Goal: Information Seeking & Learning: Learn about a topic

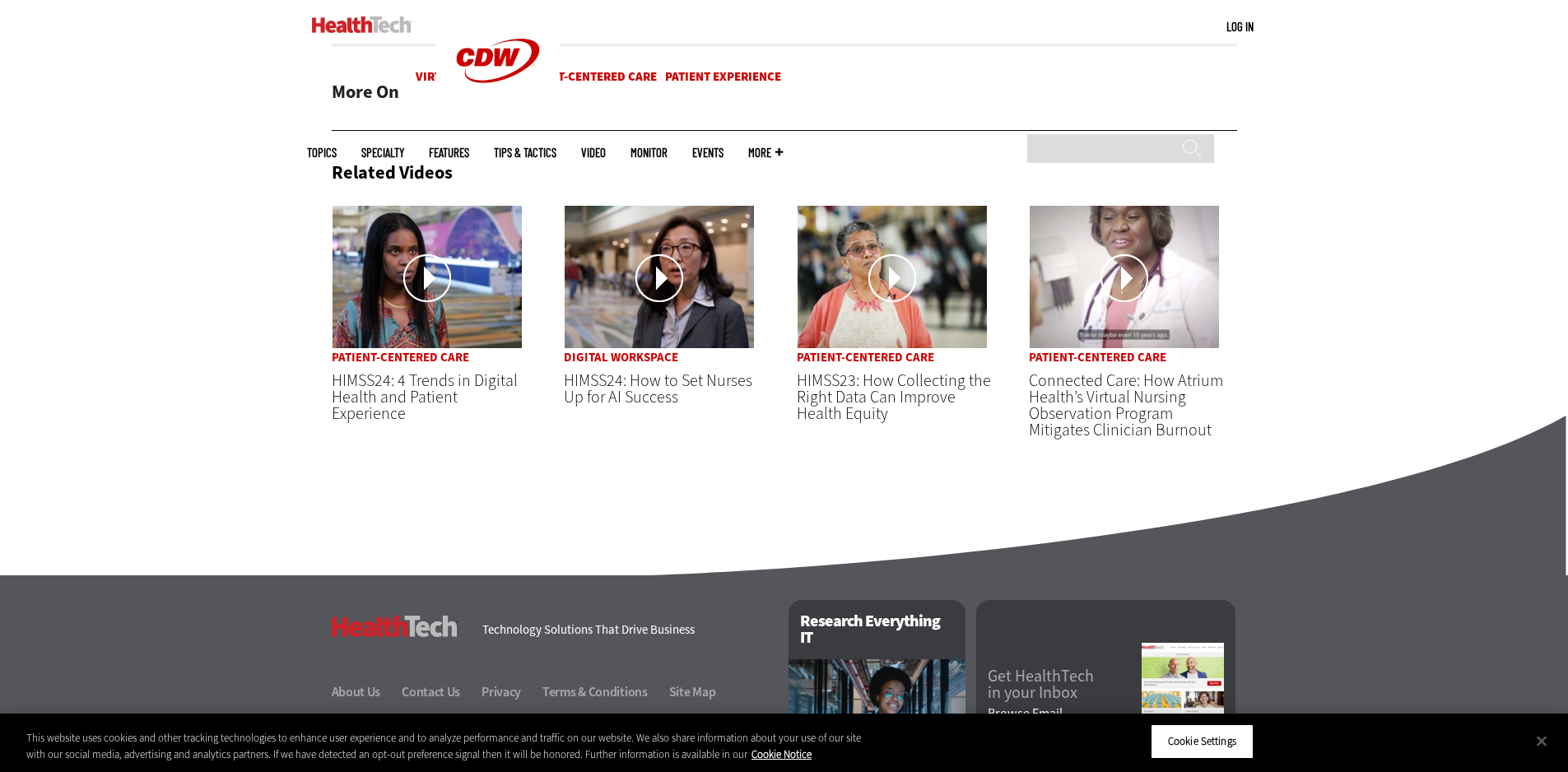
scroll to position [989, 0]
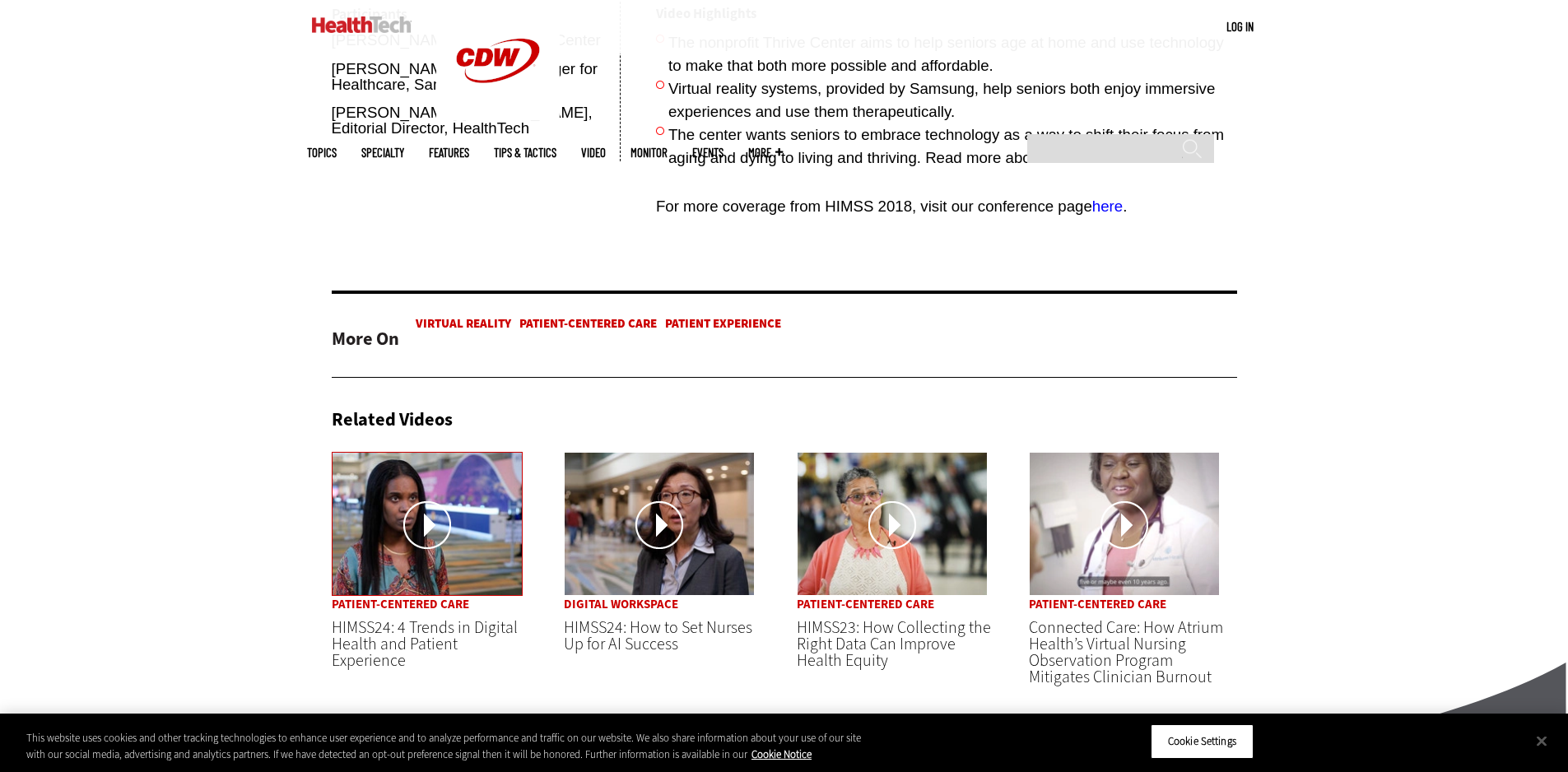
click at [475, 483] on img at bounding box center [426, 523] width 191 height 144
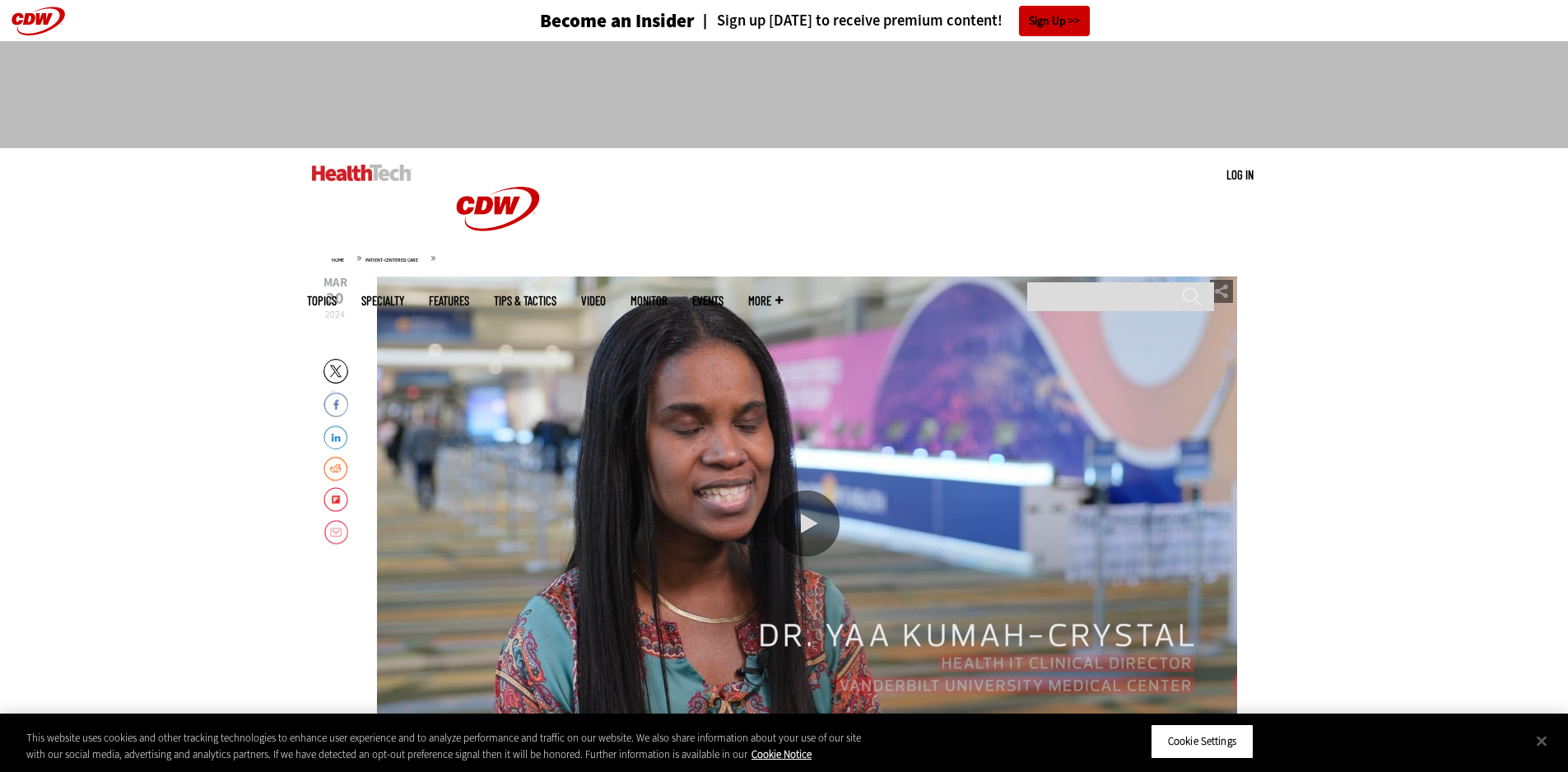
click at [328, 169] on img at bounding box center [362, 172] width 100 height 16
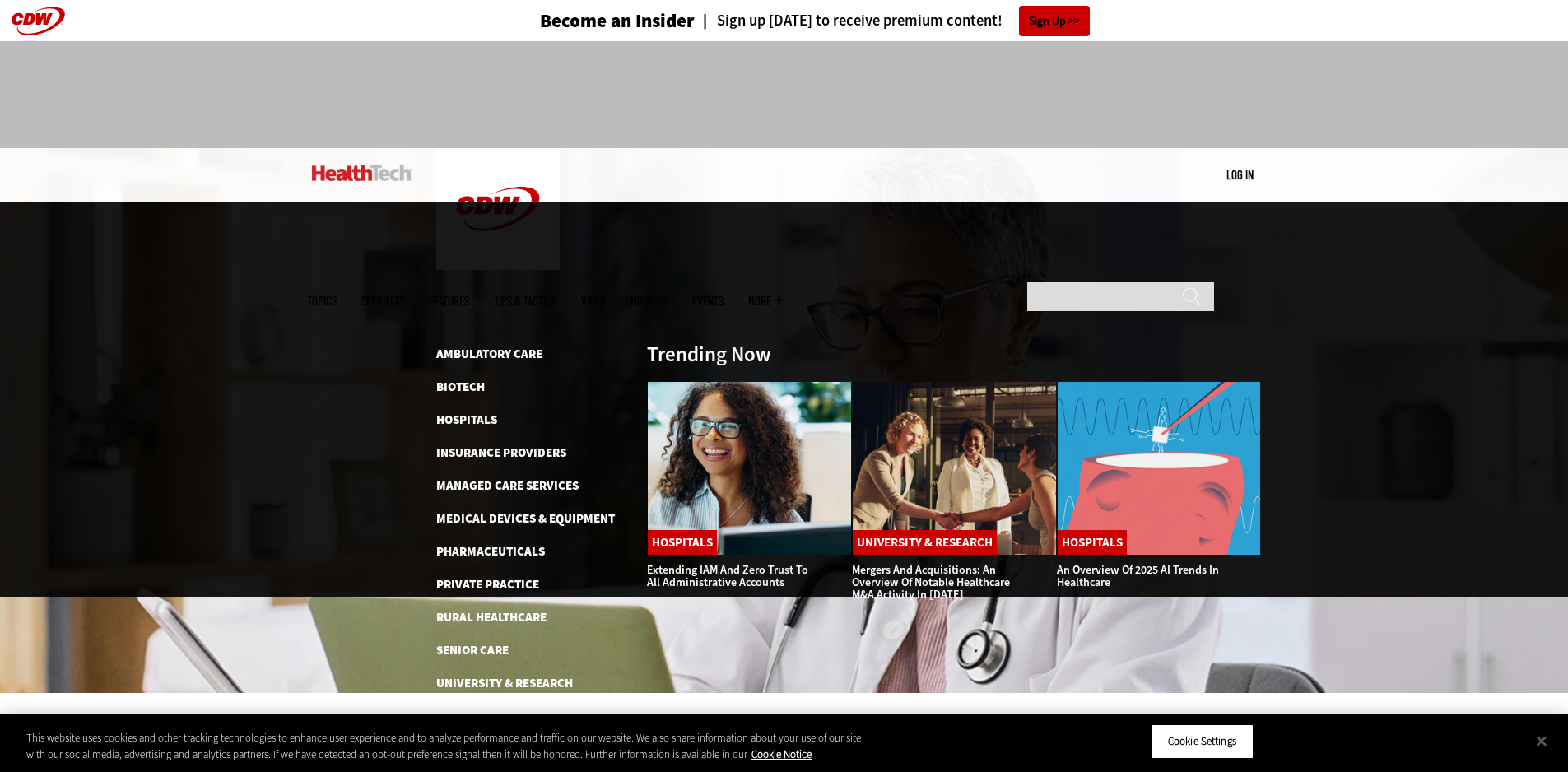
click at [364, 169] on img at bounding box center [362, 172] width 100 height 16
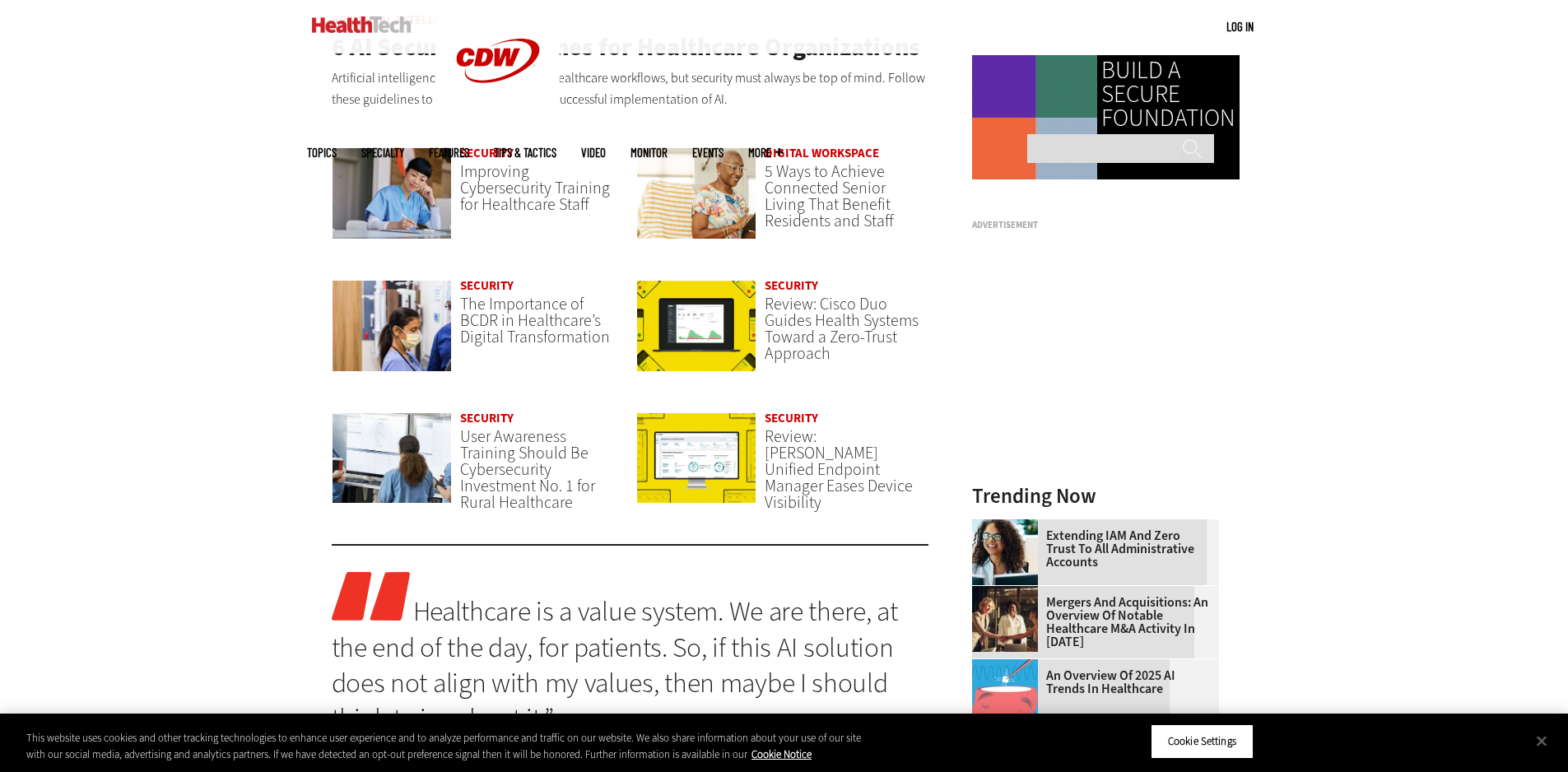
scroll to position [1317, 0]
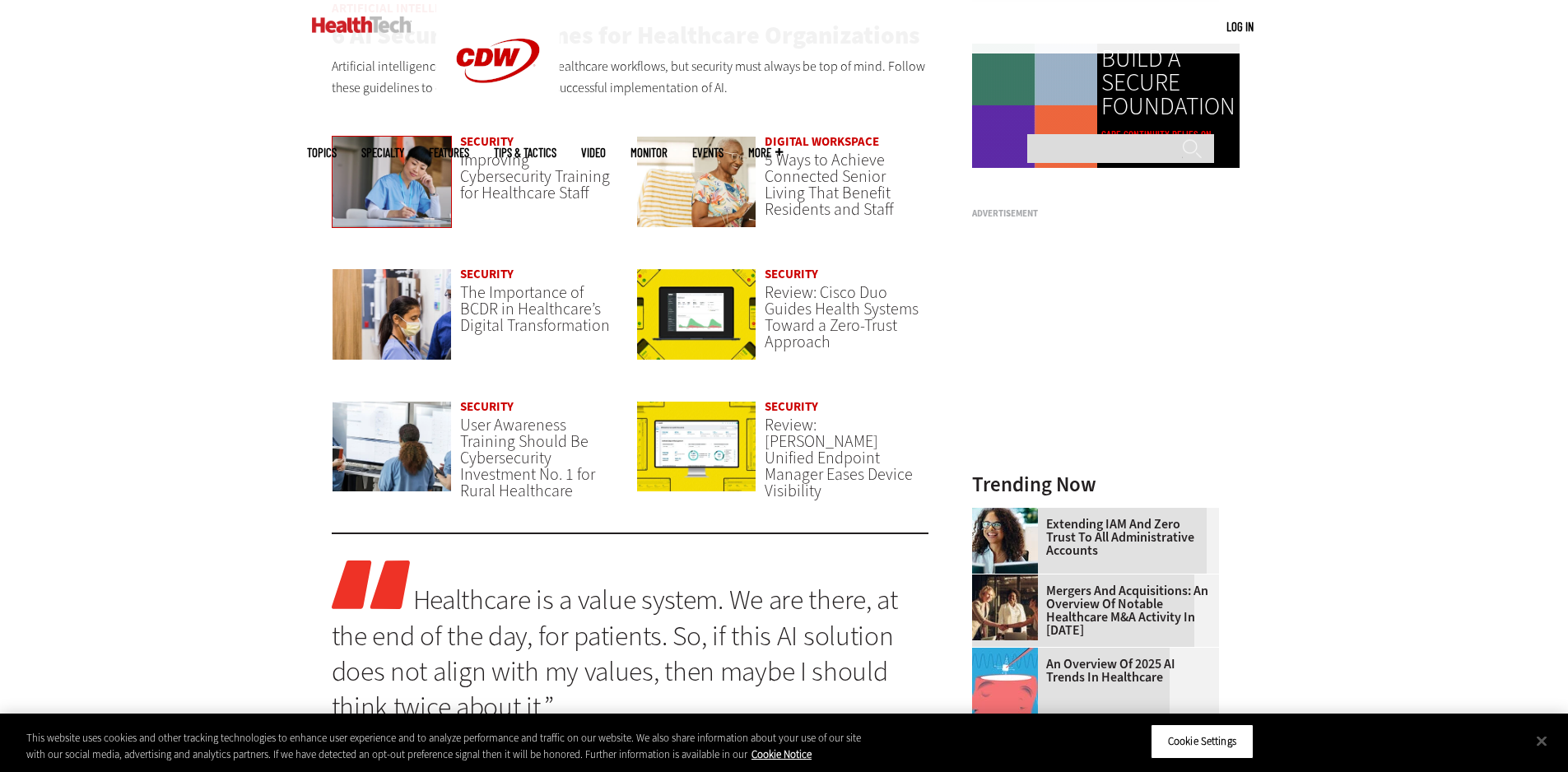
click at [403, 181] on img at bounding box center [392, 182] width 121 height 92
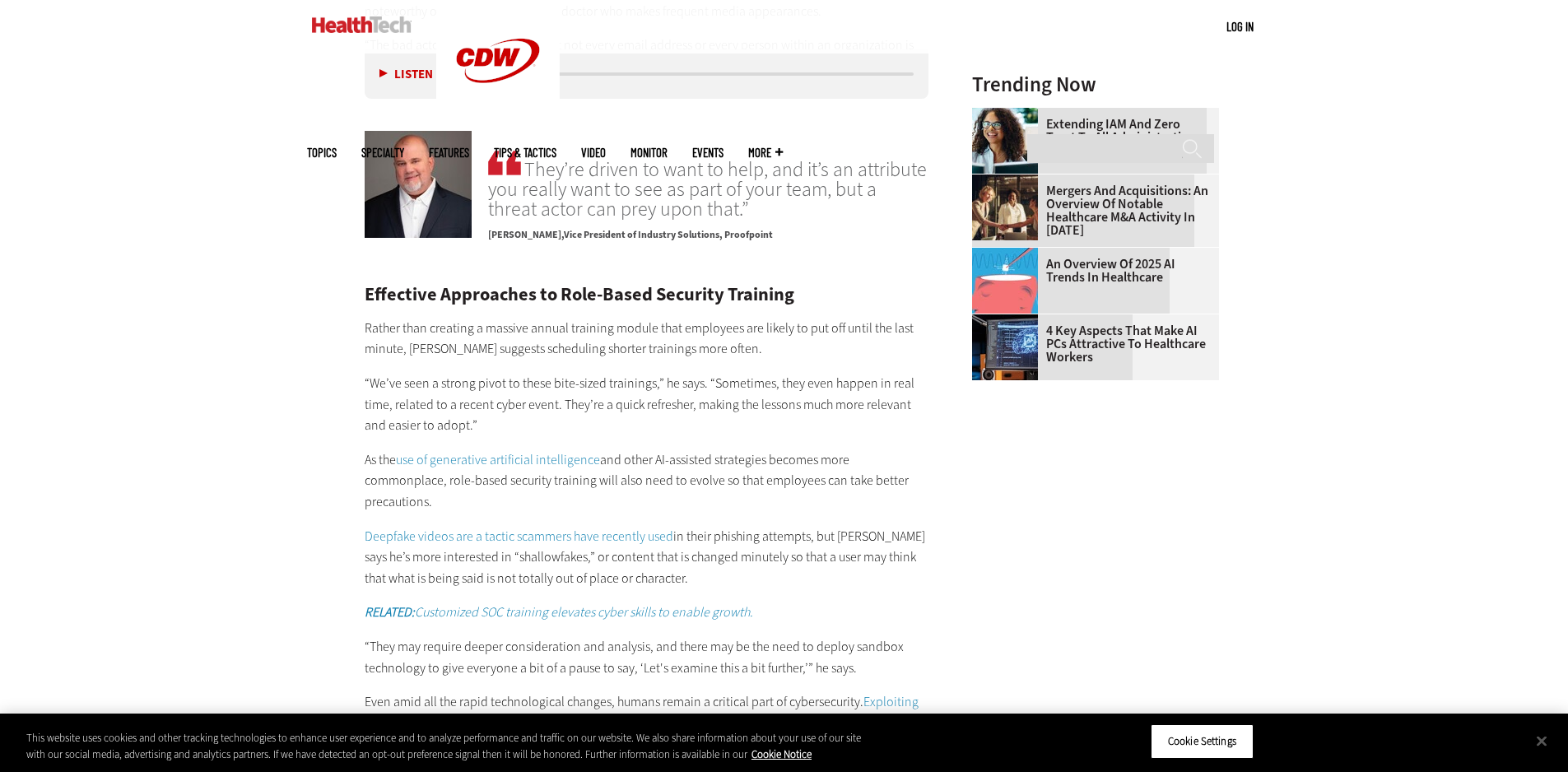
scroll to position [2470, 0]
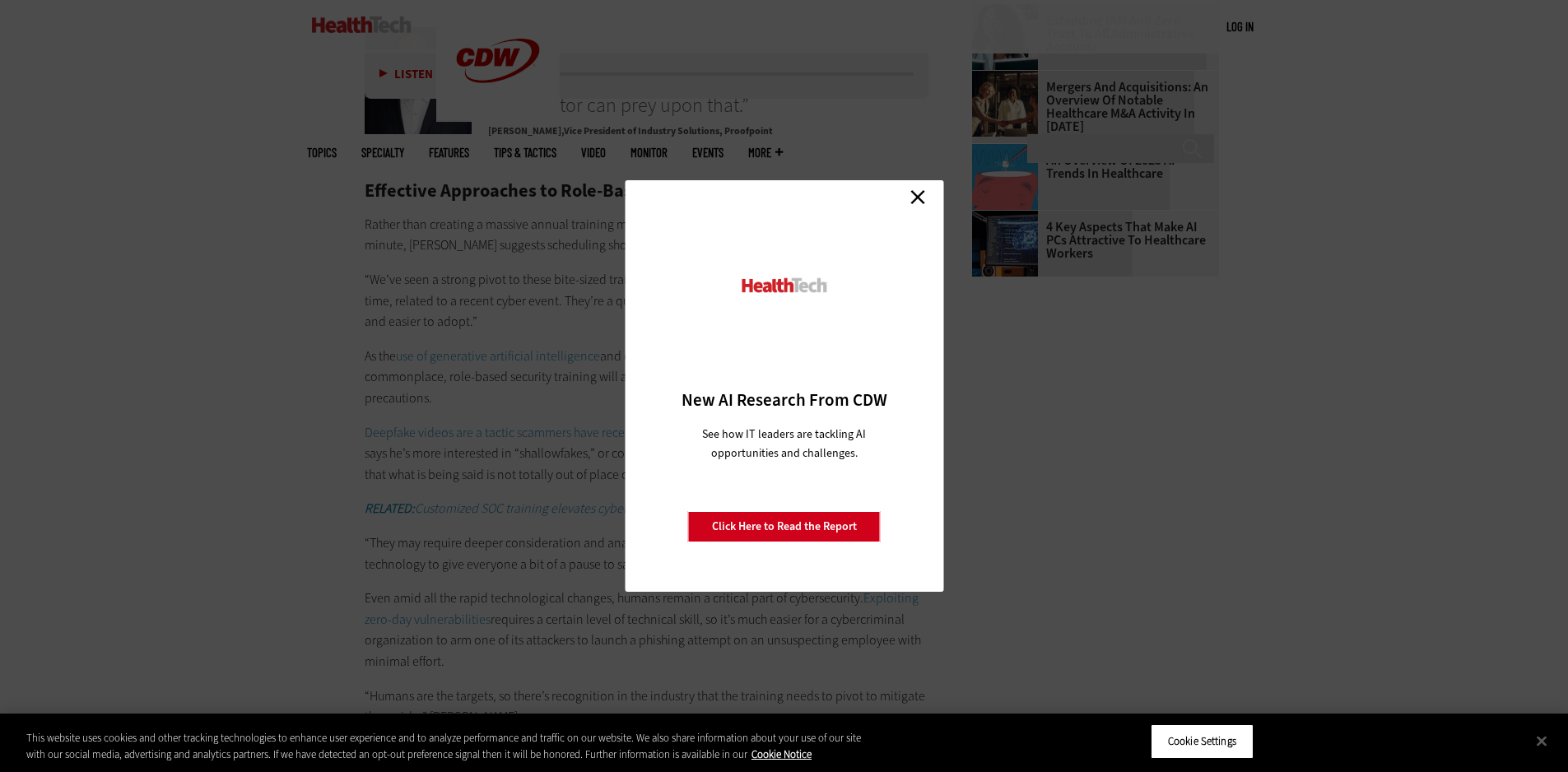
click at [919, 194] on link "Close" at bounding box center [918, 197] width 24 height 24
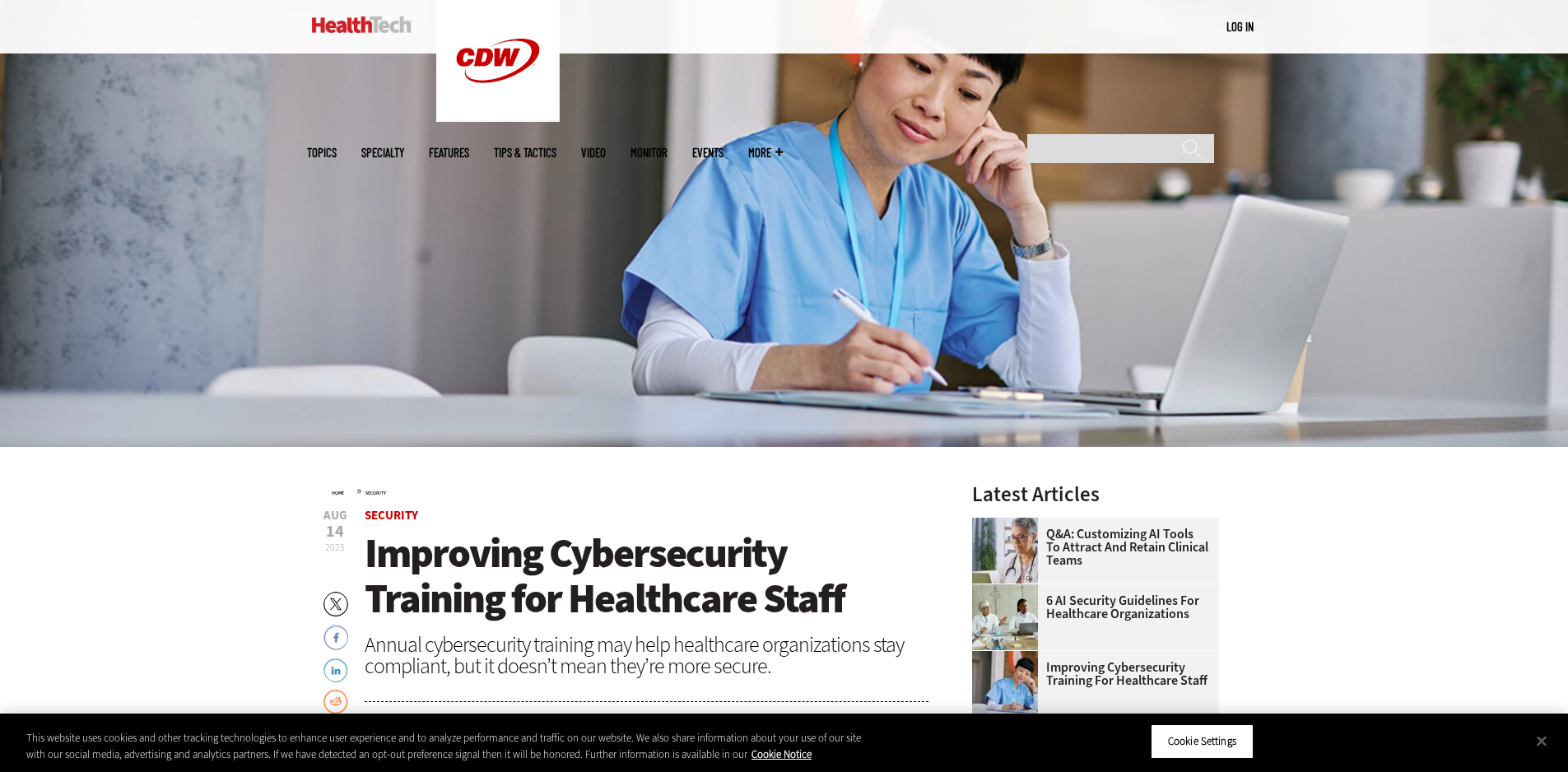
scroll to position [0, 0]
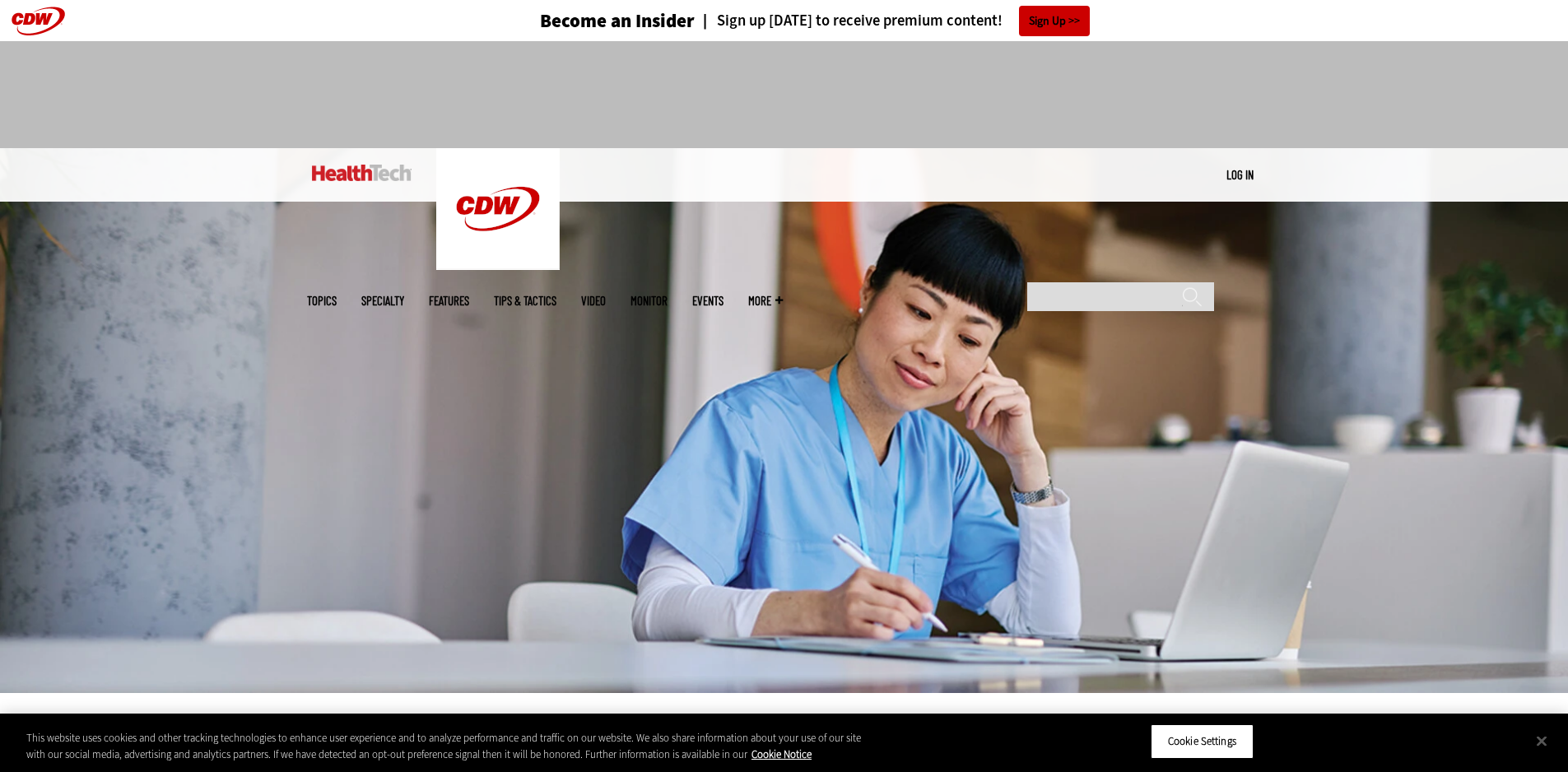
drag, startPoint x: 380, startPoint y: 174, endPoint x: 407, endPoint y: 138, distance: 45.0
click at [380, 174] on img at bounding box center [362, 172] width 100 height 16
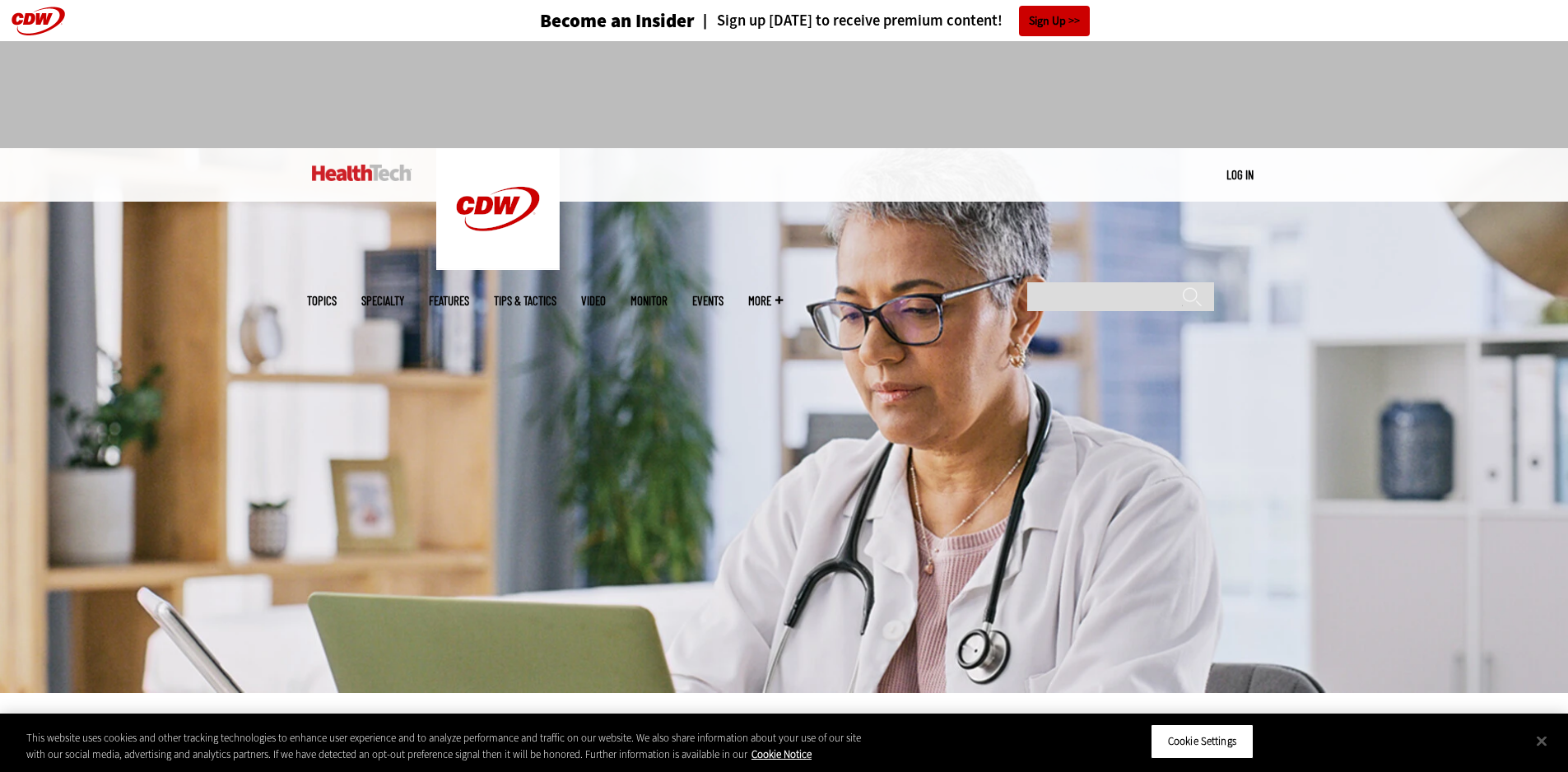
click at [724, 295] on link "Events" at bounding box center [708, 300] width 31 height 12
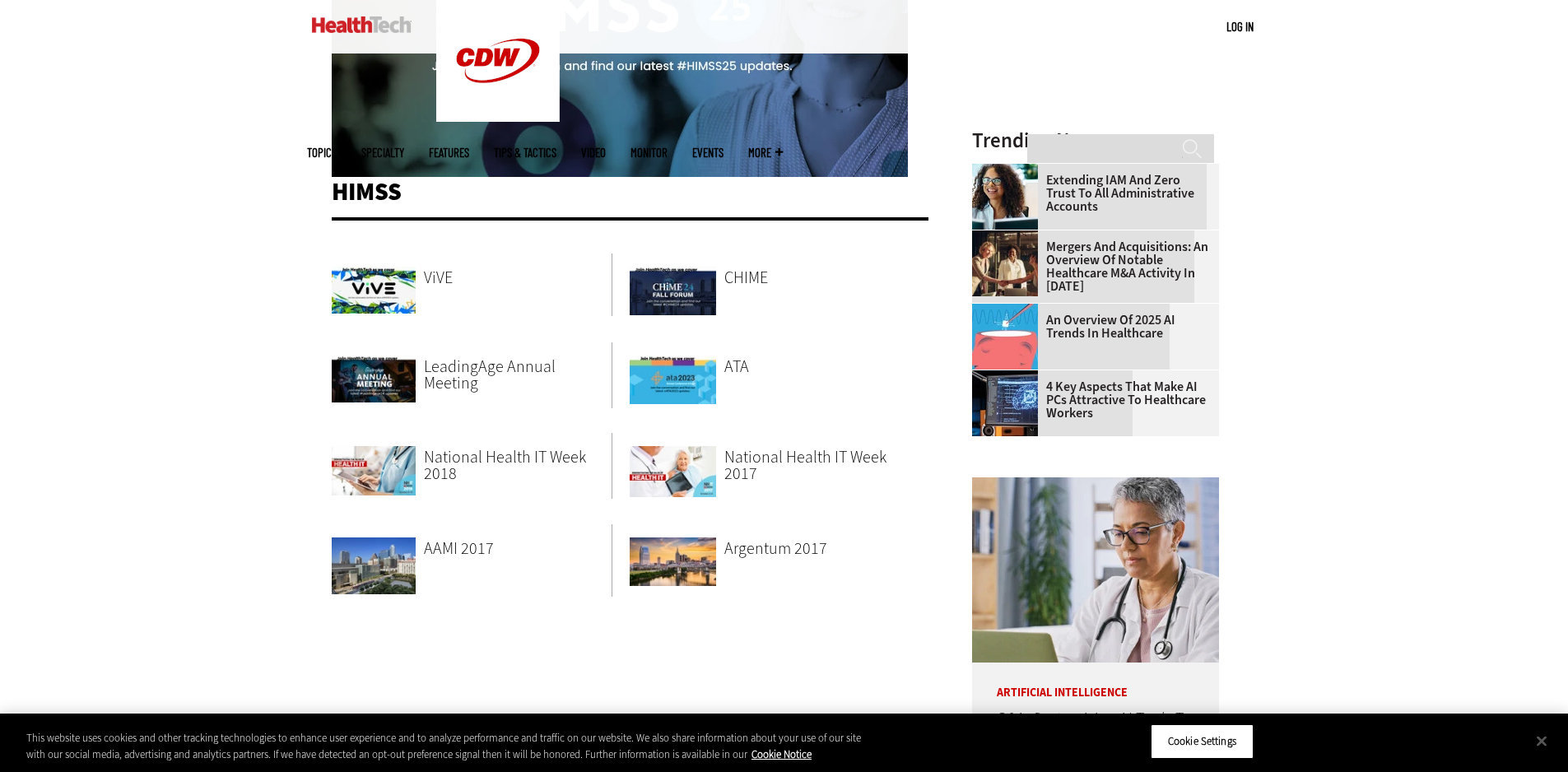
scroll to position [411, 0]
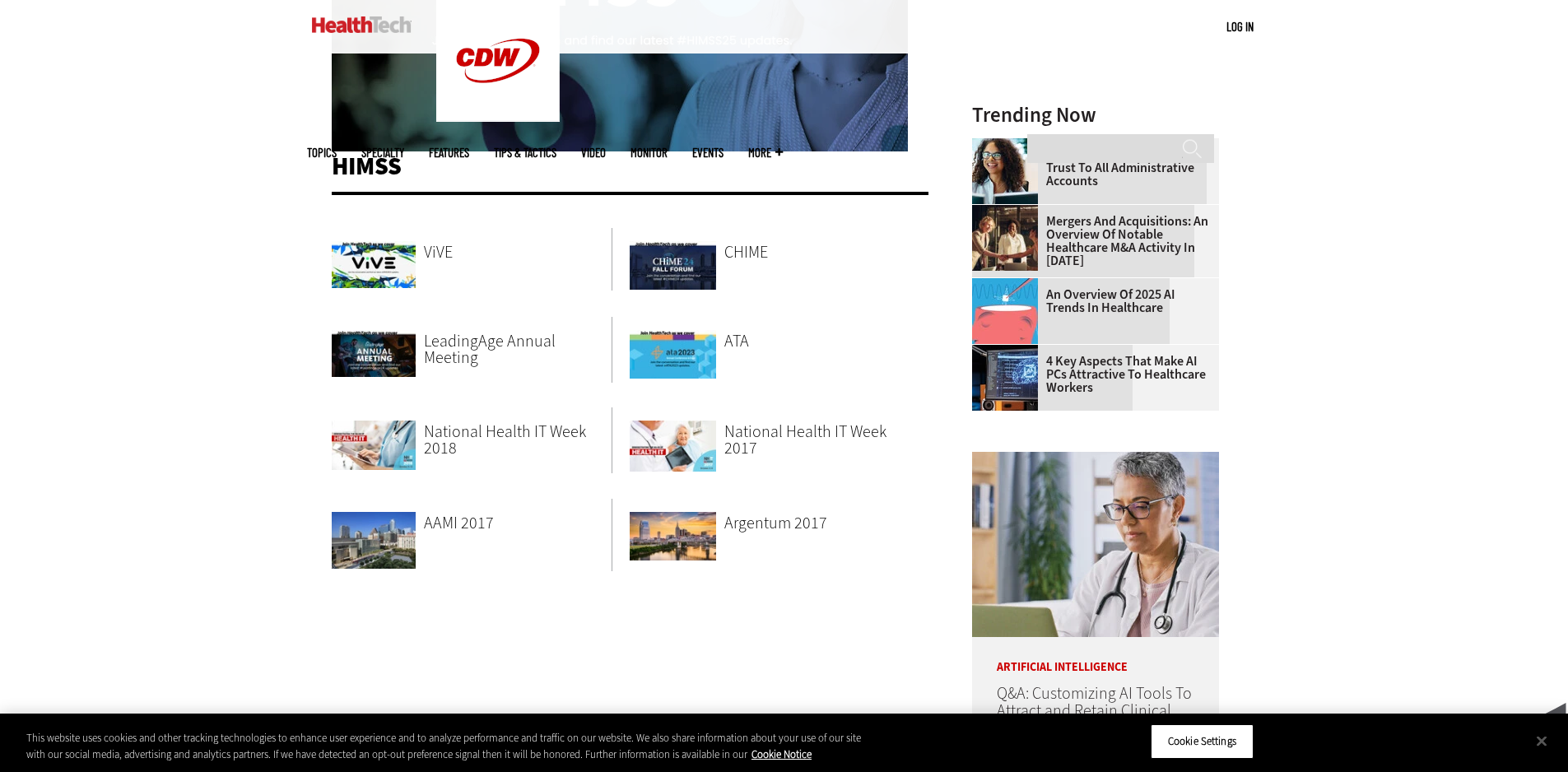
click at [550, 350] on span "LeadingAge Annual Meeting" at bounding box center [489, 349] width 132 height 39
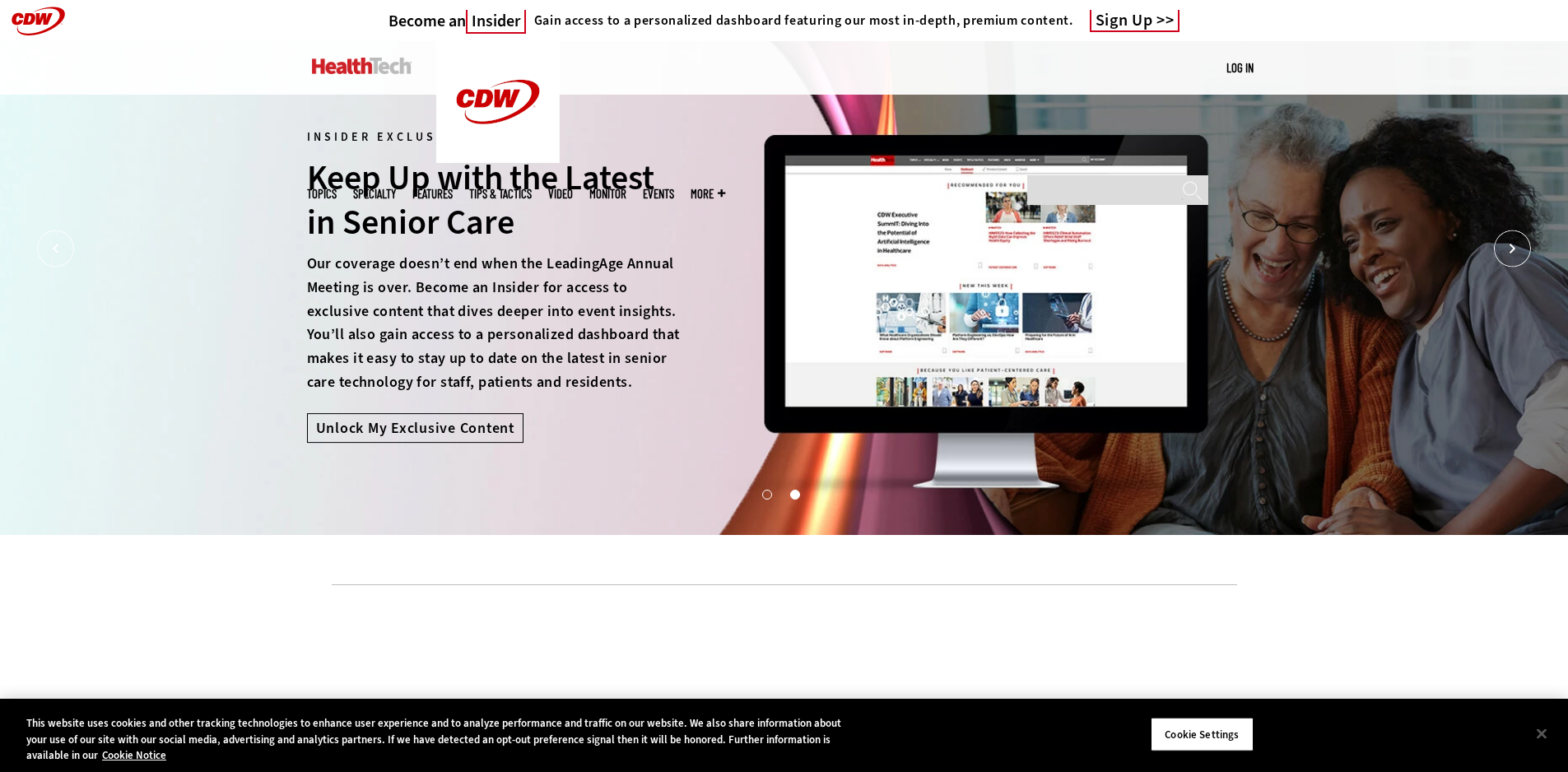
click at [770, 497] on button "1" at bounding box center [766, 493] width 8 height 8
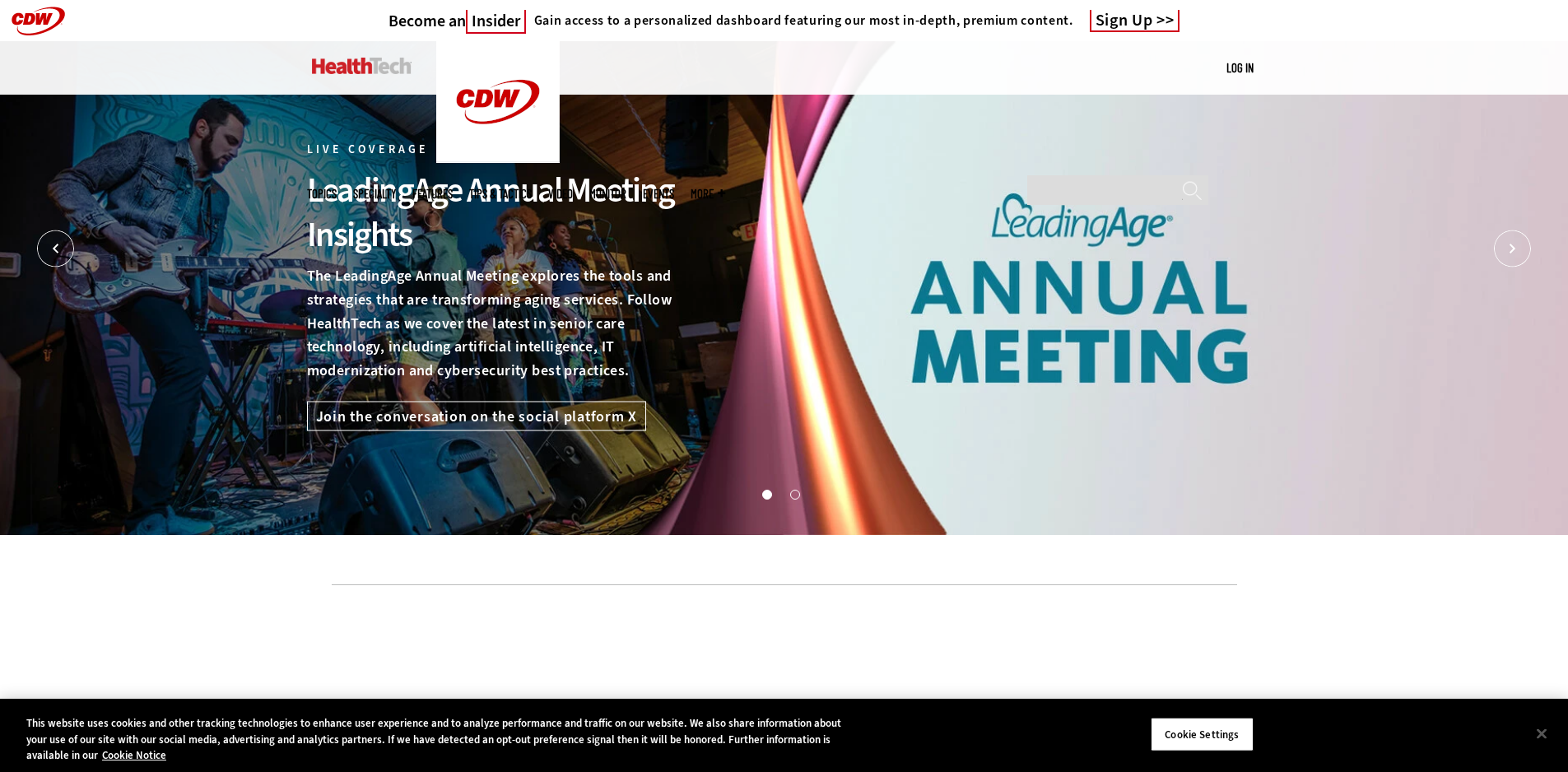
click at [1048, 348] on div "Live Coverage LeadingAge Annual Meeting Insights The LeadingAge Annual Meeting …" at bounding box center [784, 288] width 955 height 494
click at [519, 422] on link "Join the conversation on the social platform X" at bounding box center [476, 415] width 340 height 29
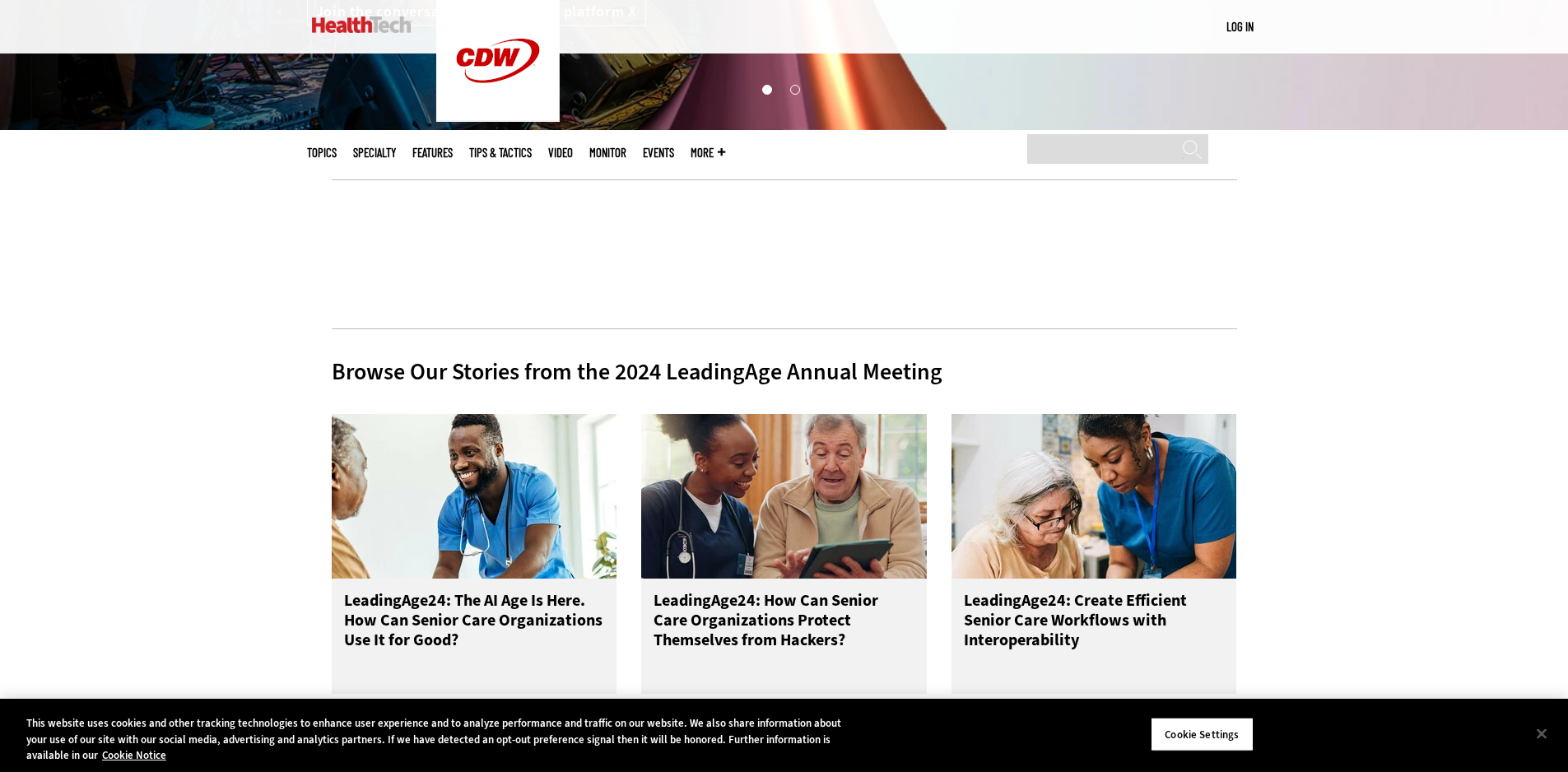
scroll to position [411, 0]
